Goal: Task Accomplishment & Management: Use online tool/utility

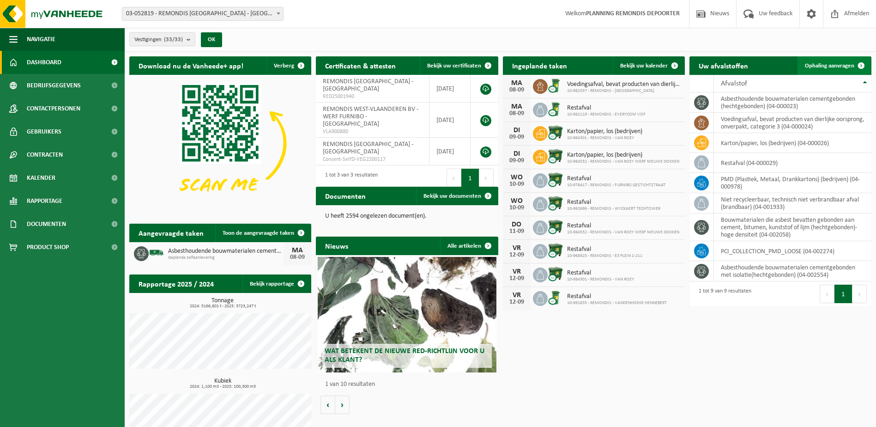
click at [864, 61] on span at bounding box center [861, 65] width 18 height 18
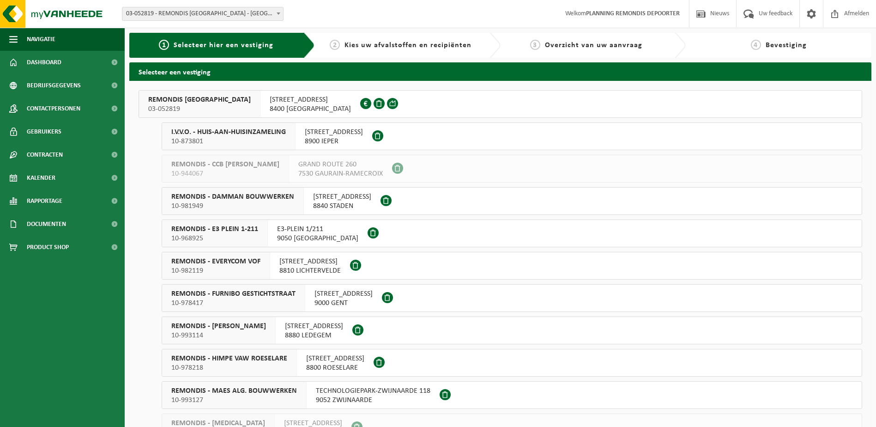
click at [231, 135] on span "I.V.V.O. - HUIS-AAN-HUISINZAMELING" at bounding box center [228, 132] width 115 height 9
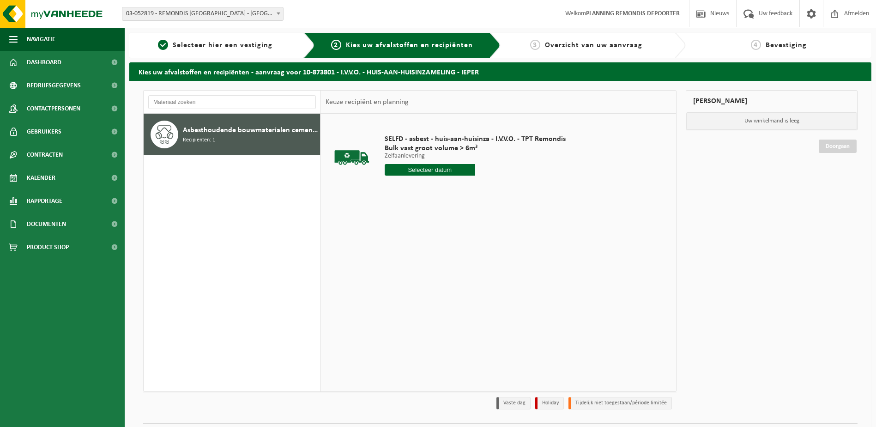
click at [417, 170] on input "text" at bounding box center [430, 170] width 91 height 12
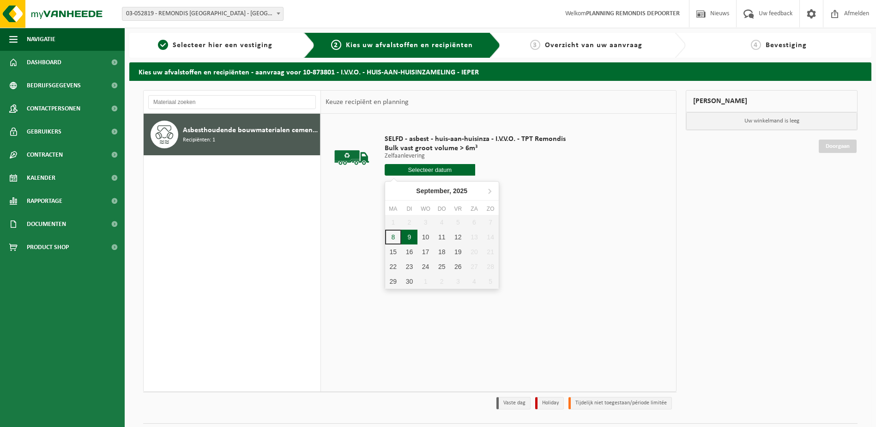
click at [410, 237] on div "9" at bounding box center [410, 237] width 16 height 15
type input "Van 2025-09-09"
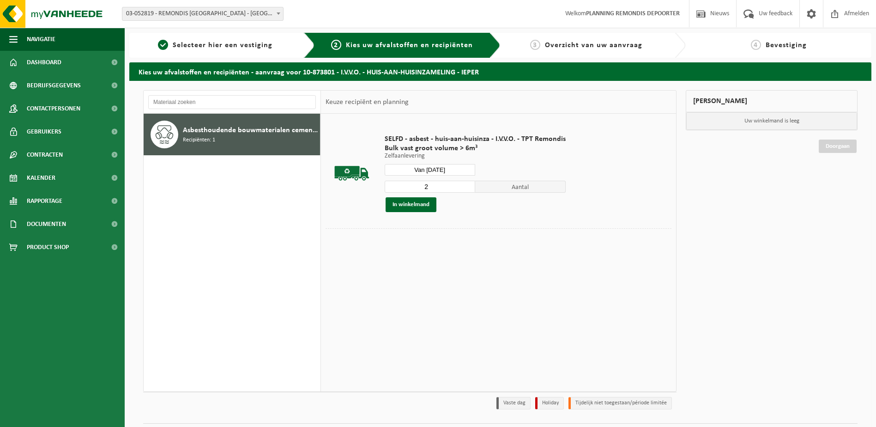
type input "2"
click at [467, 186] on input "2" at bounding box center [430, 187] width 91 height 12
click at [420, 203] on button "In winkelmand" at bounding box center [411, 204] width 51 height 15
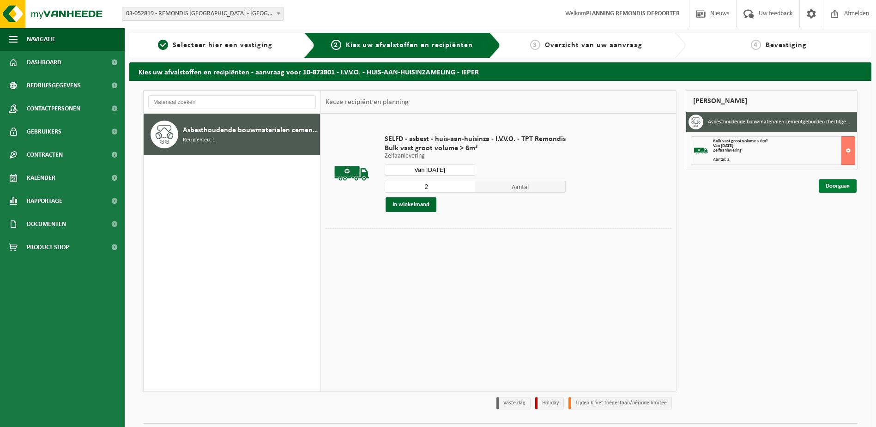
click at [852, 190] on link "Doorgaan" at bounding box center [838, 185] width 38 height 13
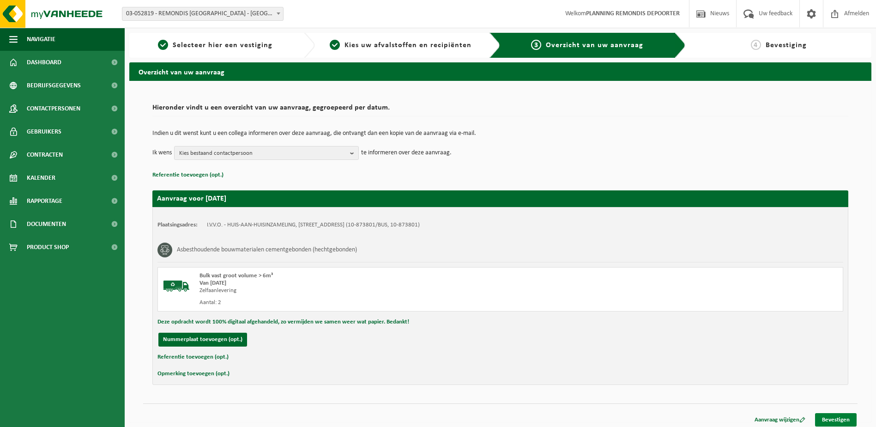
click at [846, 423] on link "Bevestigen" at bounding box center [837, 419] width 42 height 13
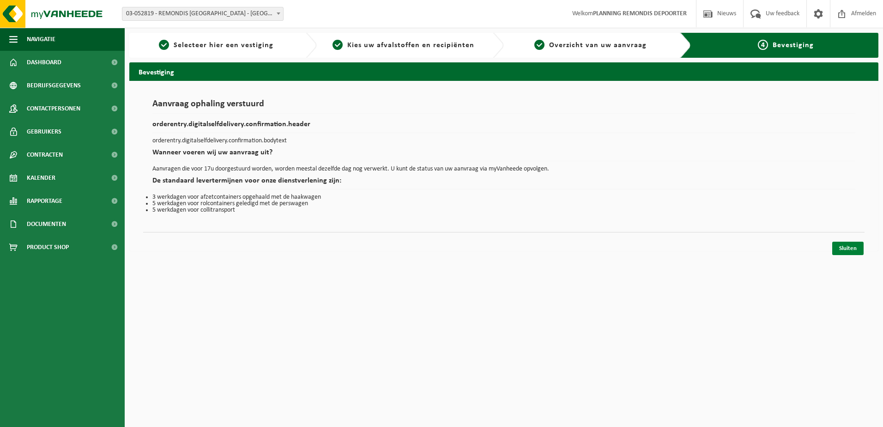
click at [853, 253] on link "Sluiten" at bounding box center [848, 248] width 31 height 13
